Goal: Information Seeking & Learning: Learn about a topic

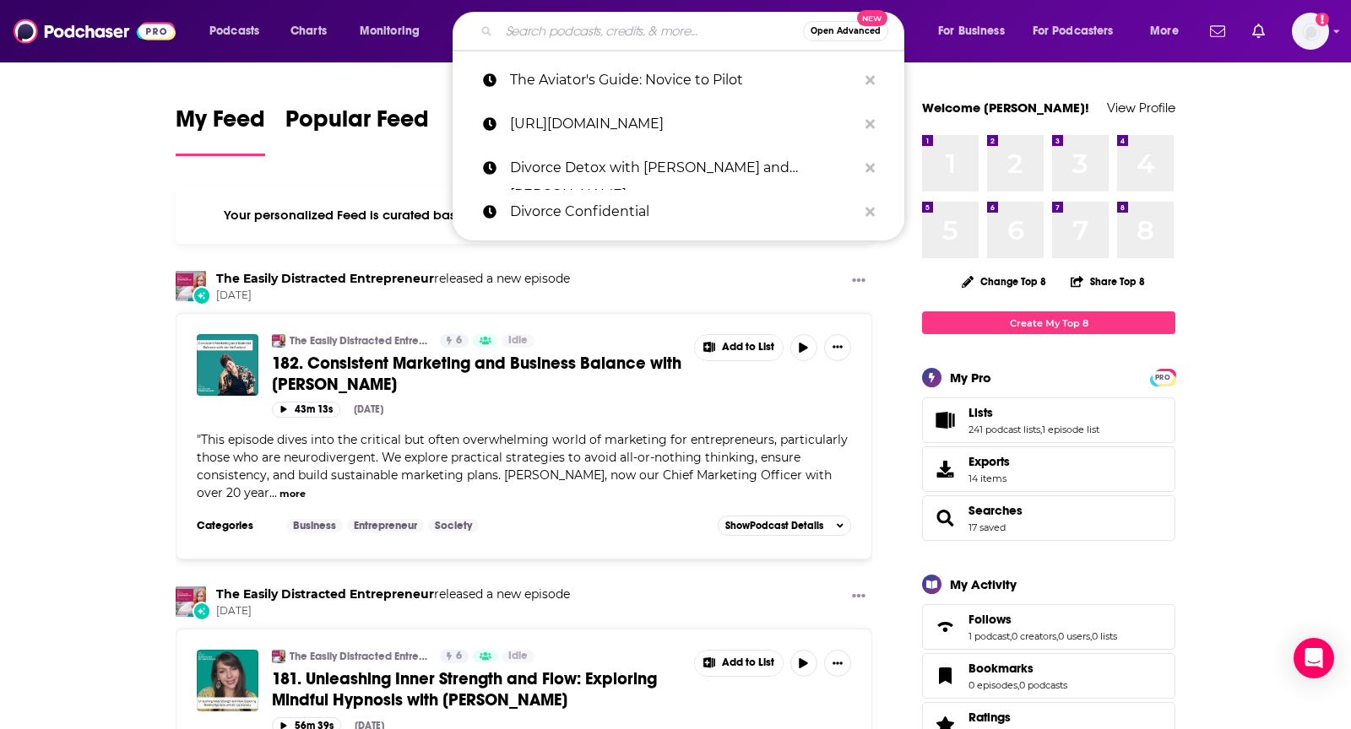
click at [580, 21] on input "Search podcasts, credits, & more..." at bounding box center [651, 31] width 304 height 27
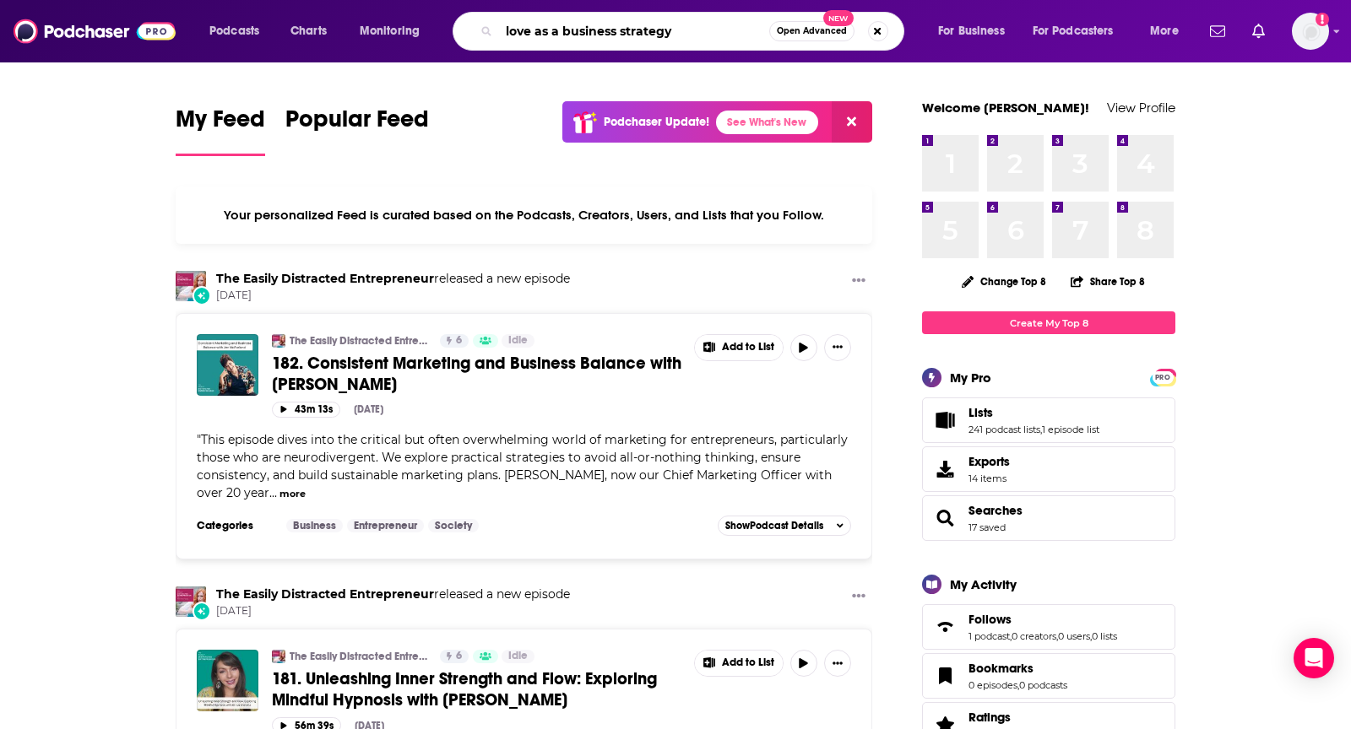
type input "love as a business strategy"
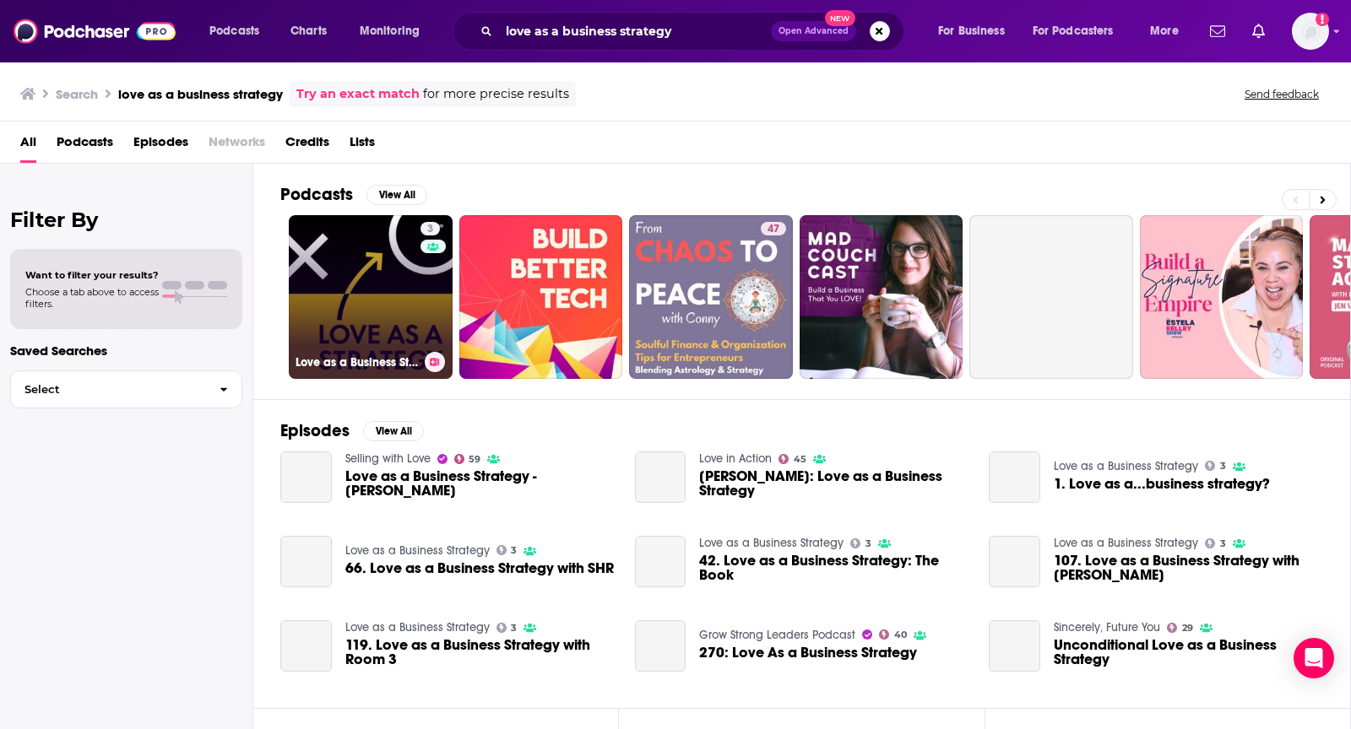
click at [307, 261] on link "3 Love as a Business Strategy" at bounding box center [371, 297] width 164 height 164
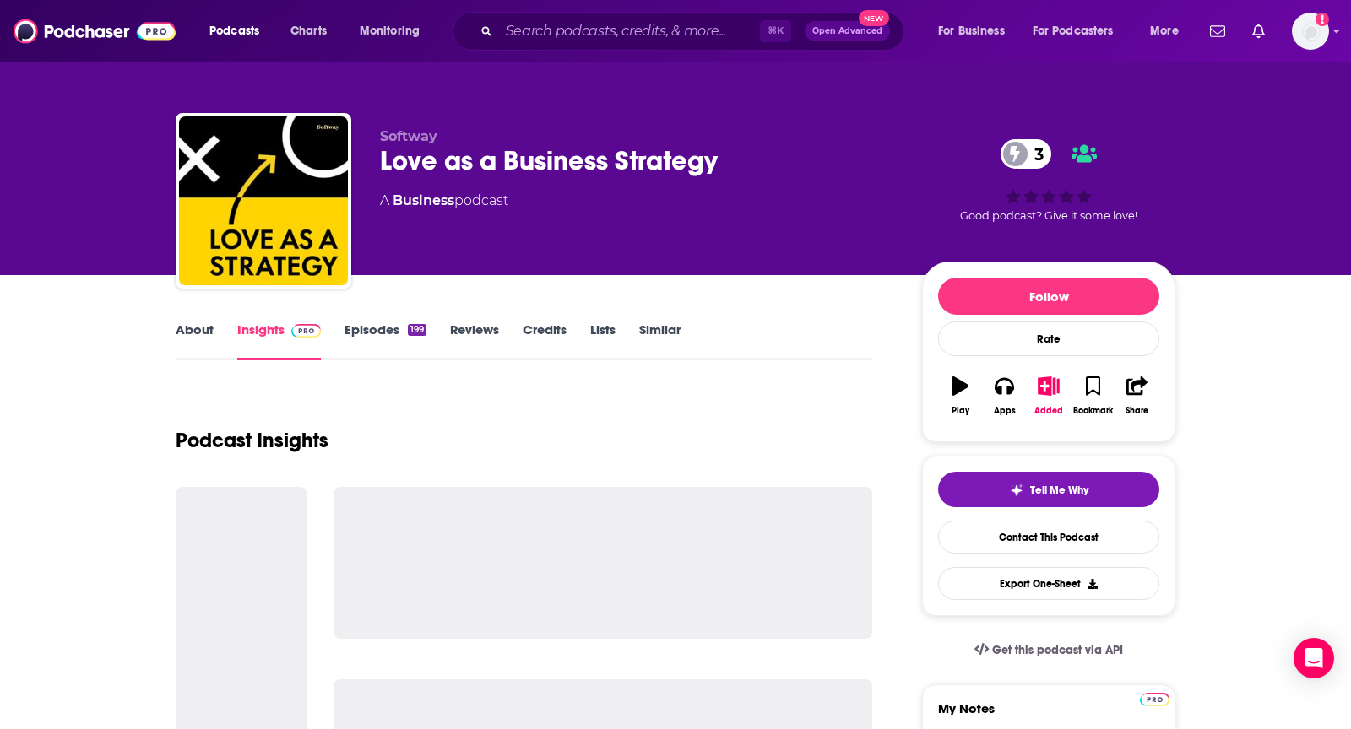
click at [178, 343] on link "About" at bounding box center [195, 341] width 38 height 39
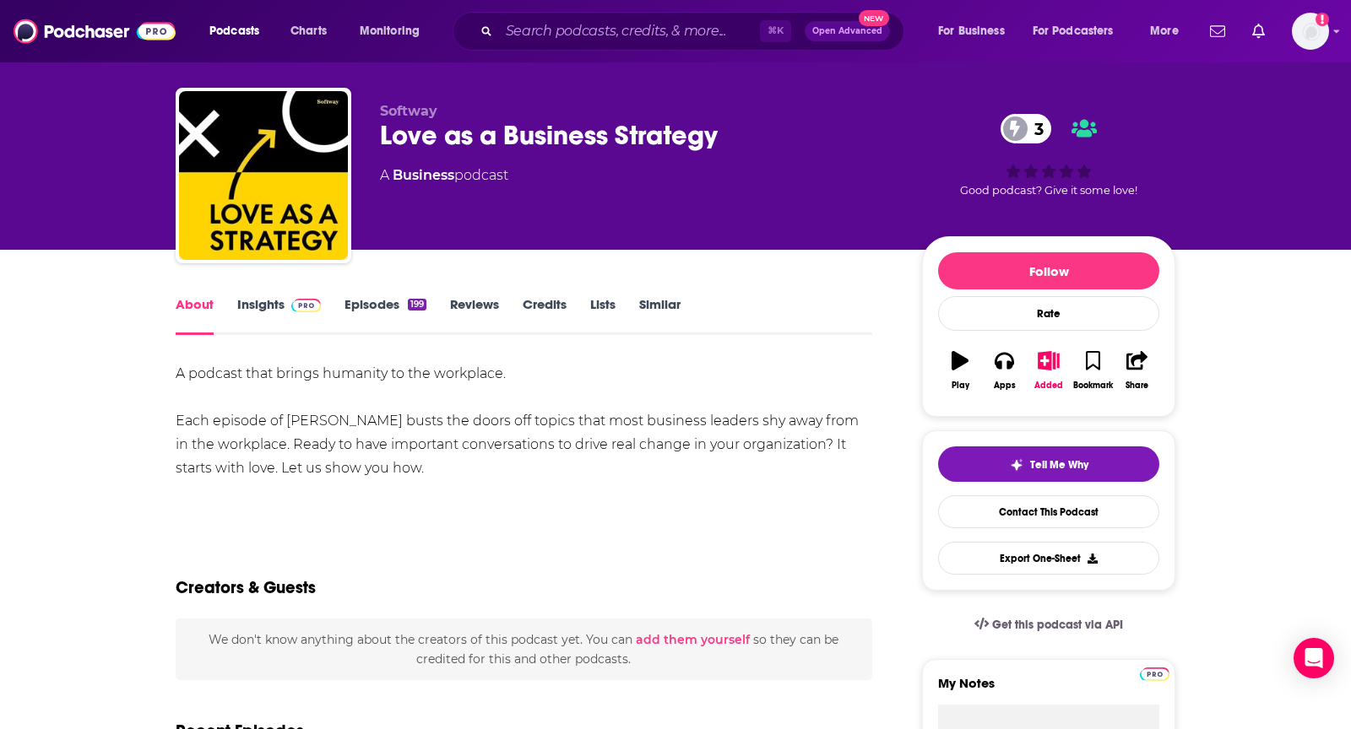
scroll to position [29, 0]
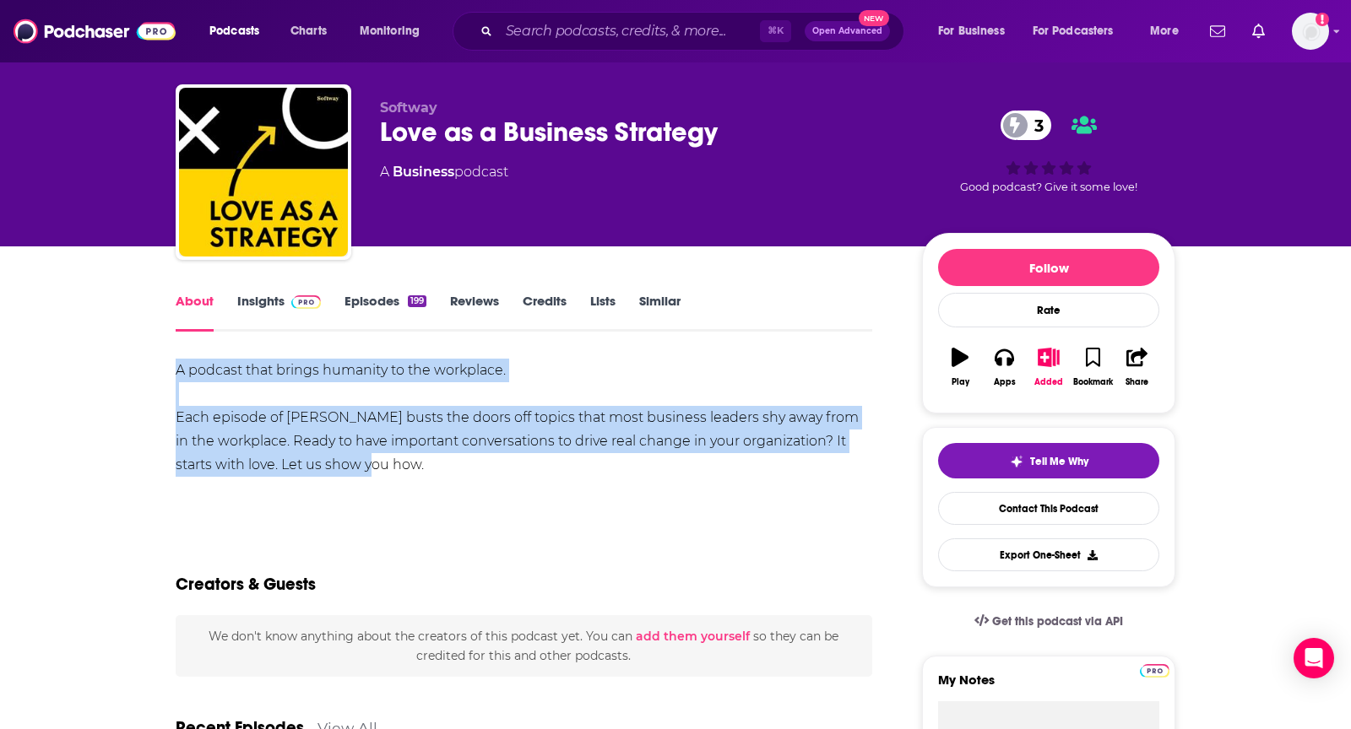
drag, startPoint x: 165, startPoint y: 381, endPoint x: 391, endPoint y: 465, distance: 241.5
copy div "A podcast that brings humanity to the workplace. Each episode of LAABS busts th…"
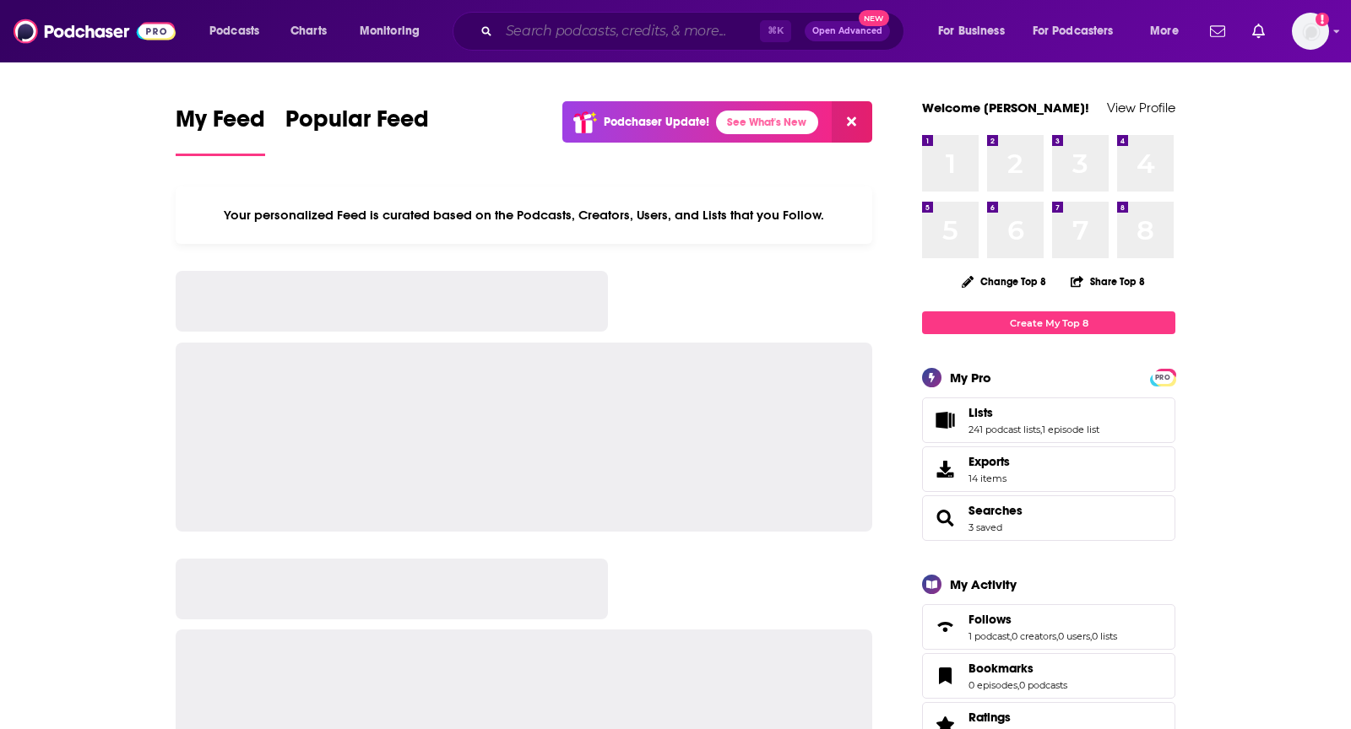
click at [572, 26] on input "Search podcasts, credits, & more..." at bounding box center [629, 31] width 261 height 27
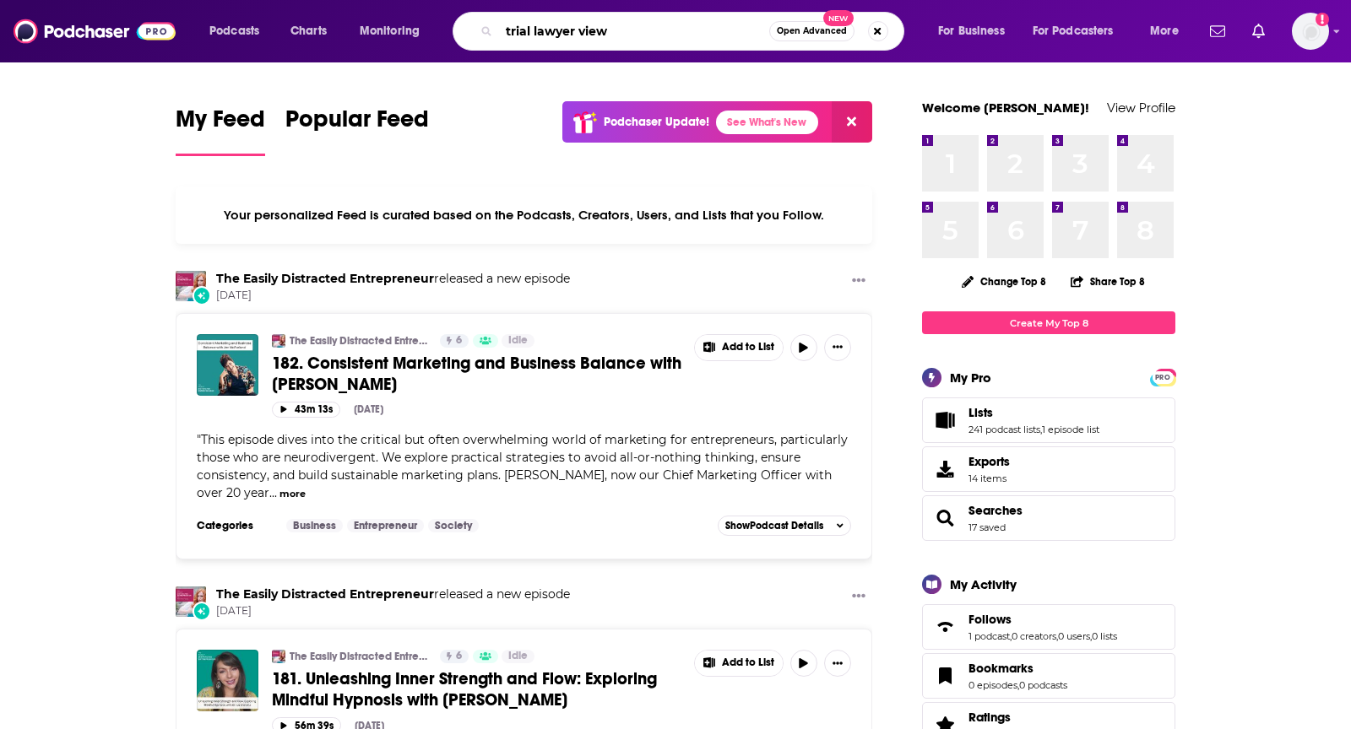
type input "trial lawyer view"
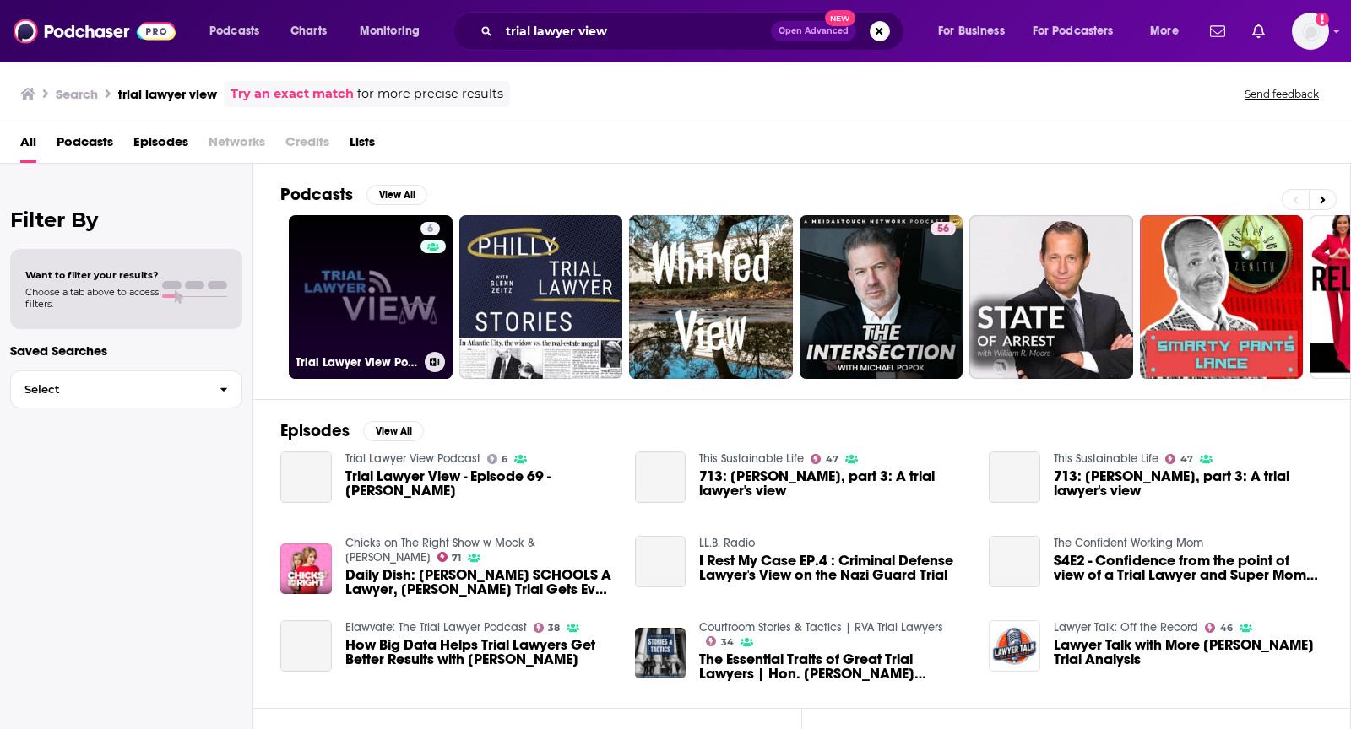
click at [353, 275] on link "6 Trial Lawyer View Podcast" at bounding box center [371, 297] width 164 height 164
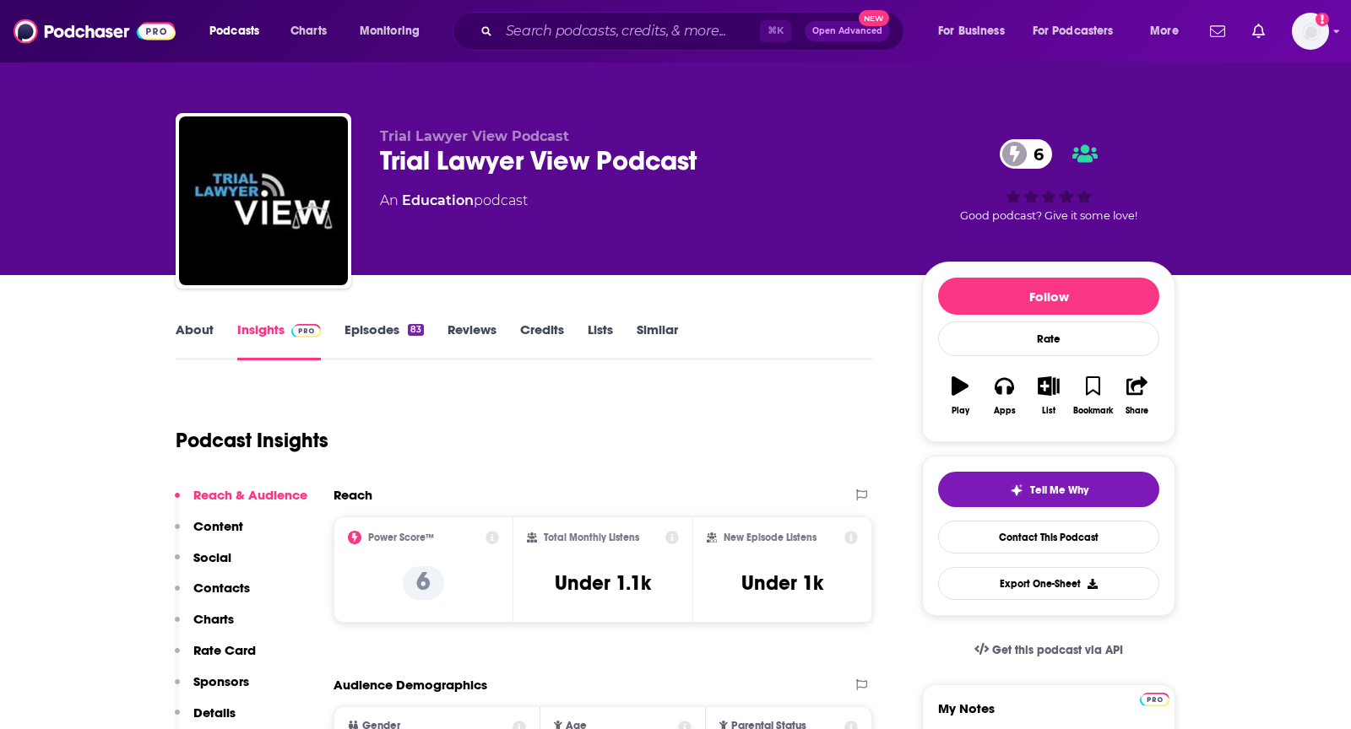
click at [196, 323] on link "About" at bounding box center [195, 341] width 38 height 39
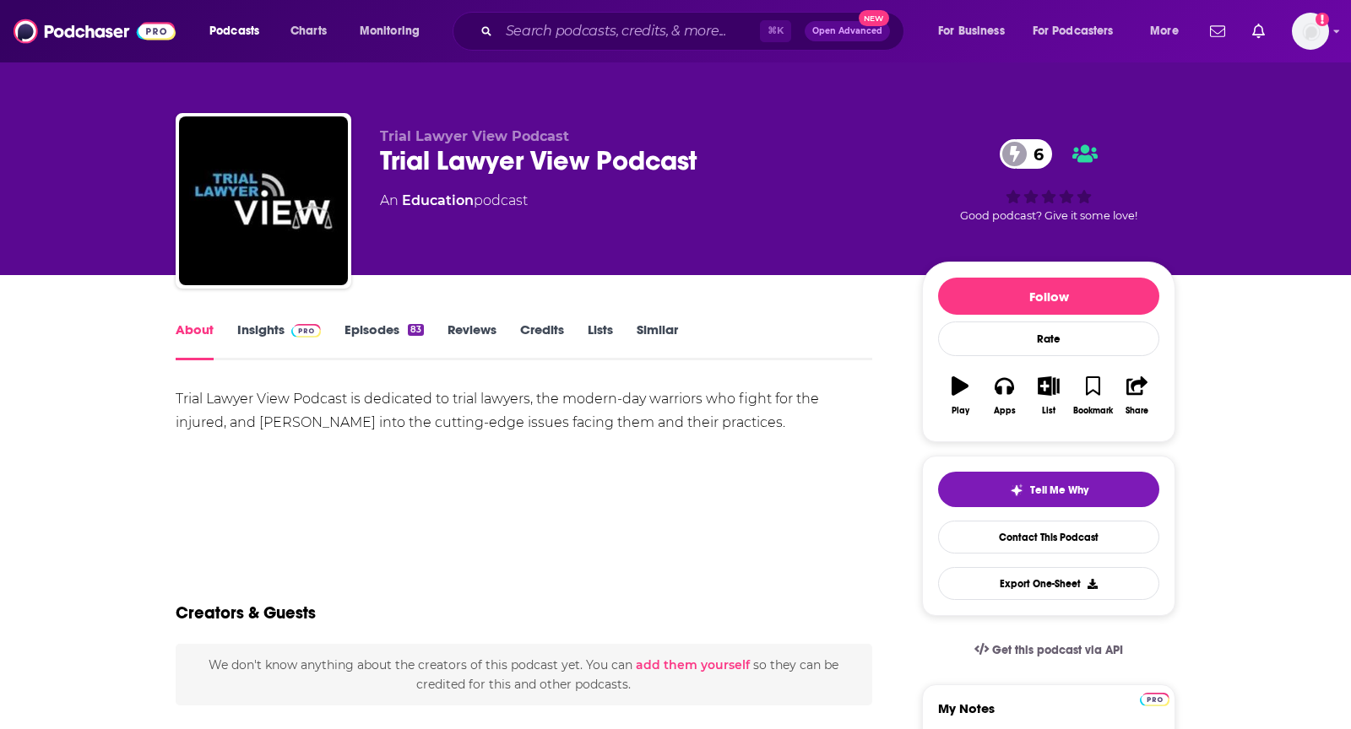
click at [257, 337] on link "Insights" at bounding box center [279, 341] width 84 height 39
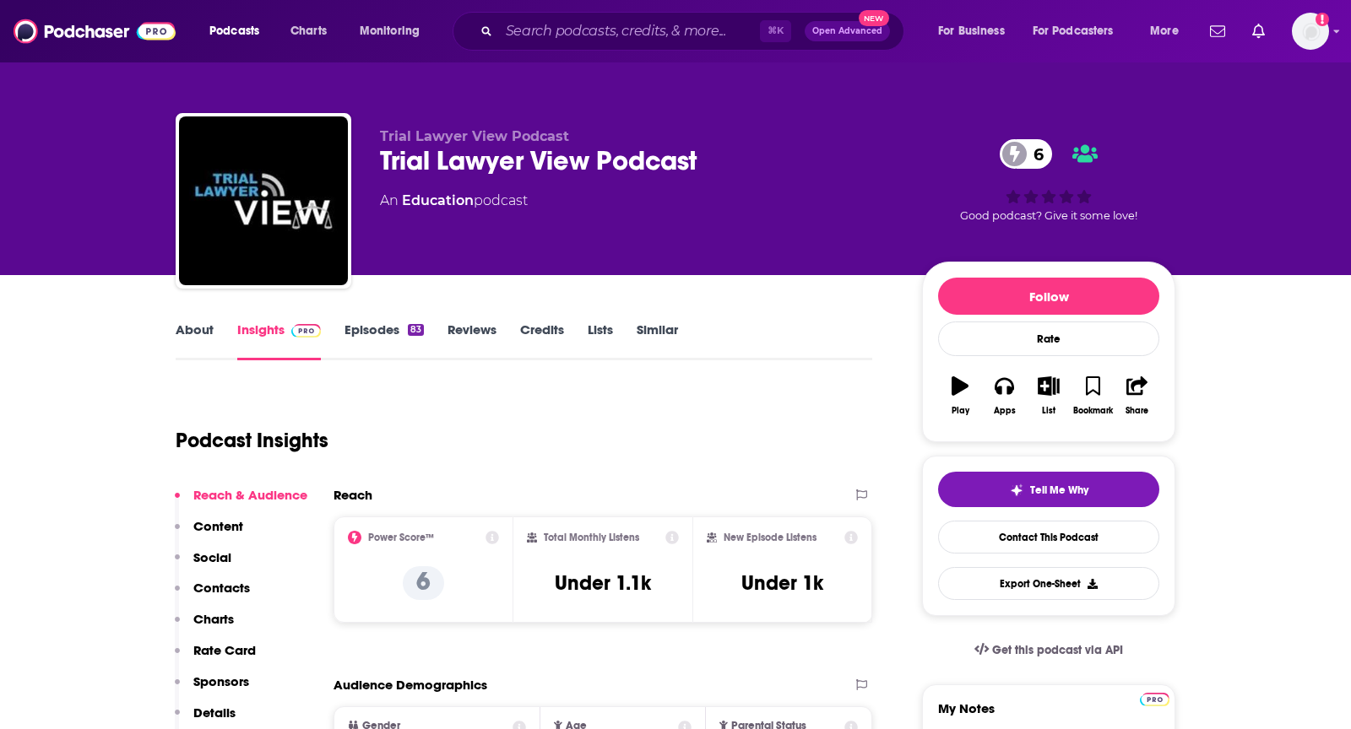
click at [196, 329] on link "About" at bounding box center [195, 341] width 38 height 39
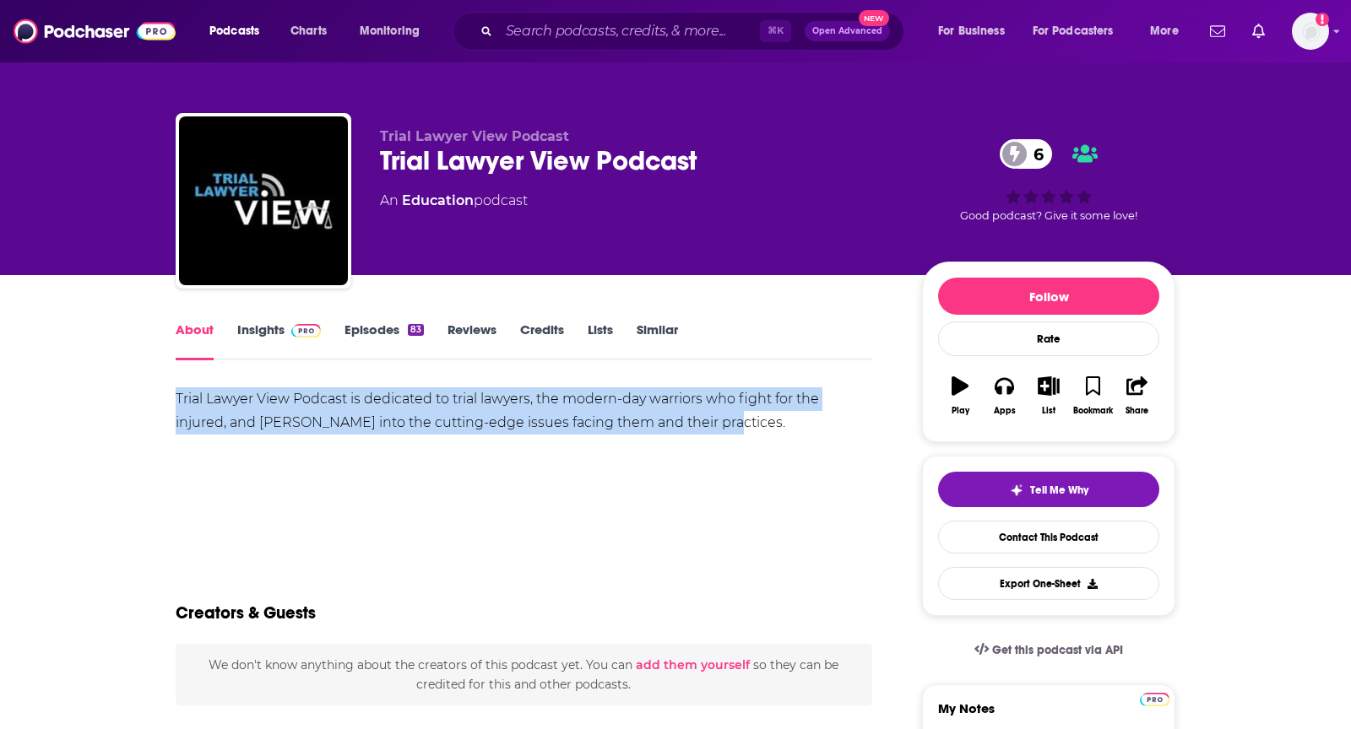
drag, startPoint x: 176, startPoint y: 402, endPoint x: 785, endPoint y: 418, distance: 609.7
click at [785, 418] on div "Trial Lawyer View Podcast is dedicated to trial lawyers, the modern-day warrior…" at bounding box center [524, 410] width 696 height 47
copy div "Trial Lawyer View Podcast is dedicated to trial lawyers, the modern-day warrior…"
